Goal: Task Accomplishment & Management: Manage account settings

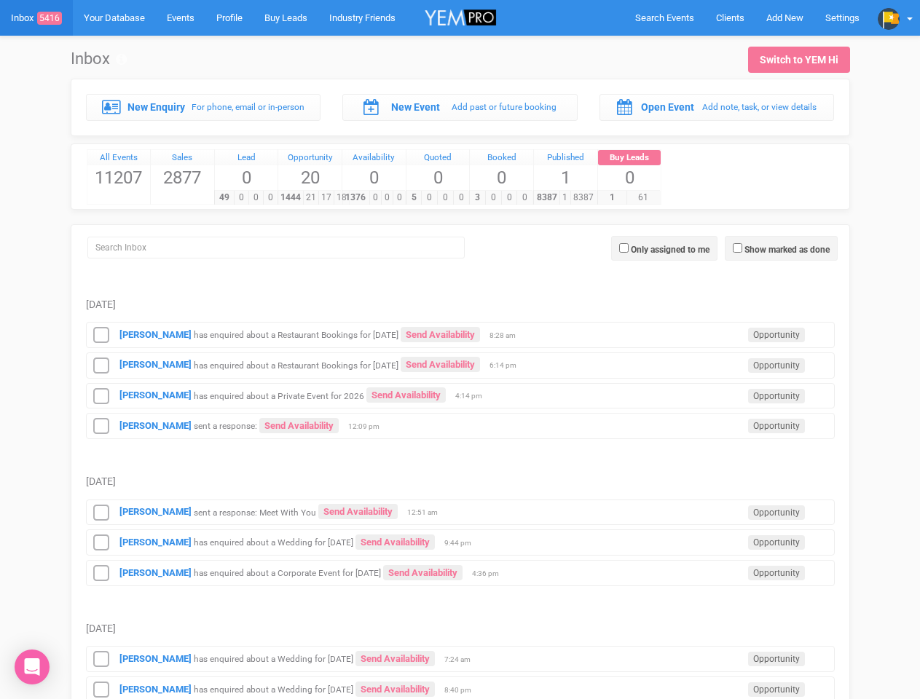
click at [460, 350] on td "Wasana Bandara has enquired about a Restaurant Bookings for 2nd October 2025 Se…" at bounding box center [460, 363] width 749 height 31
click at [664, 17] on span "Search Events" at bounding box center [664, 17] width 59 height 11
